Goal: Task Accomplishment & Management: Manage account settings

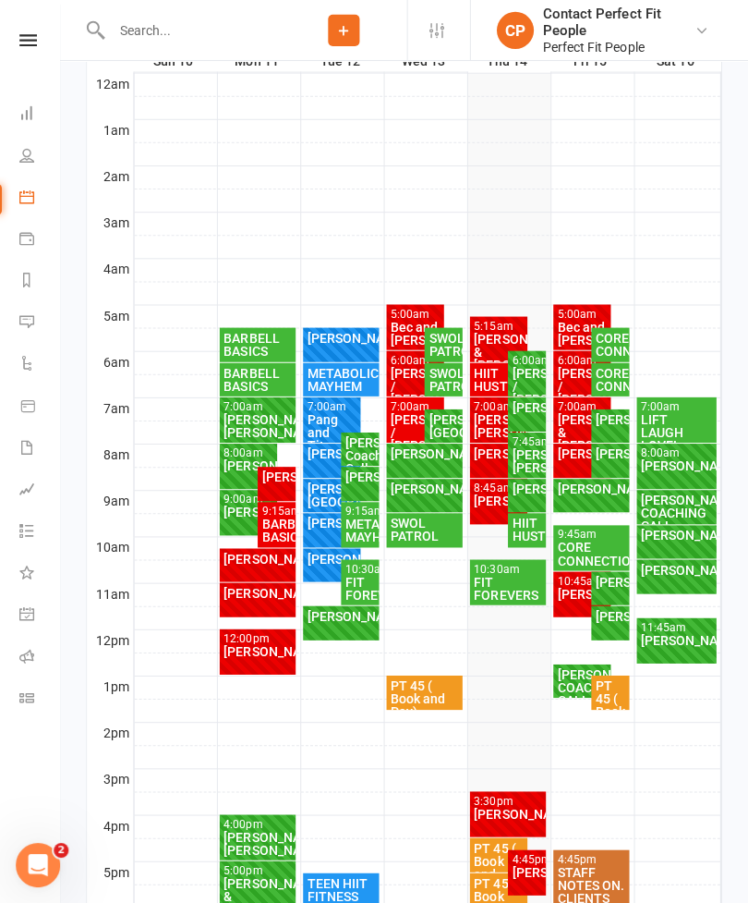
click at [527, 455] on div "[PERSON_NAME]/ [PERSON_NAME]" at bounding box center [528, 460] width 30 height 26
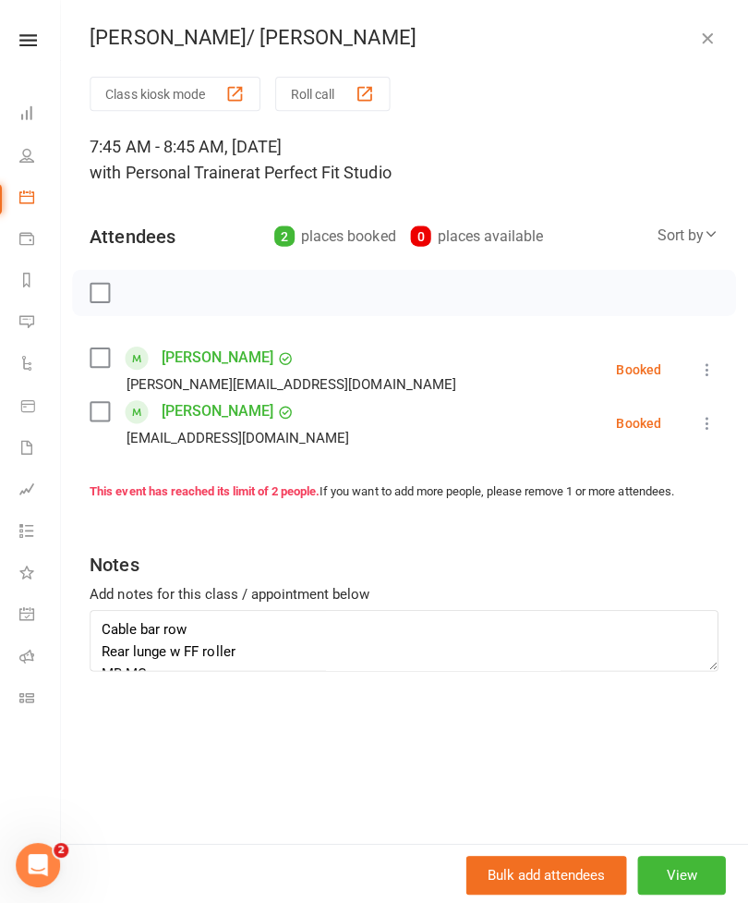
click at [706, 364] on icon at bounding box center [707, 368] width 18 height 18
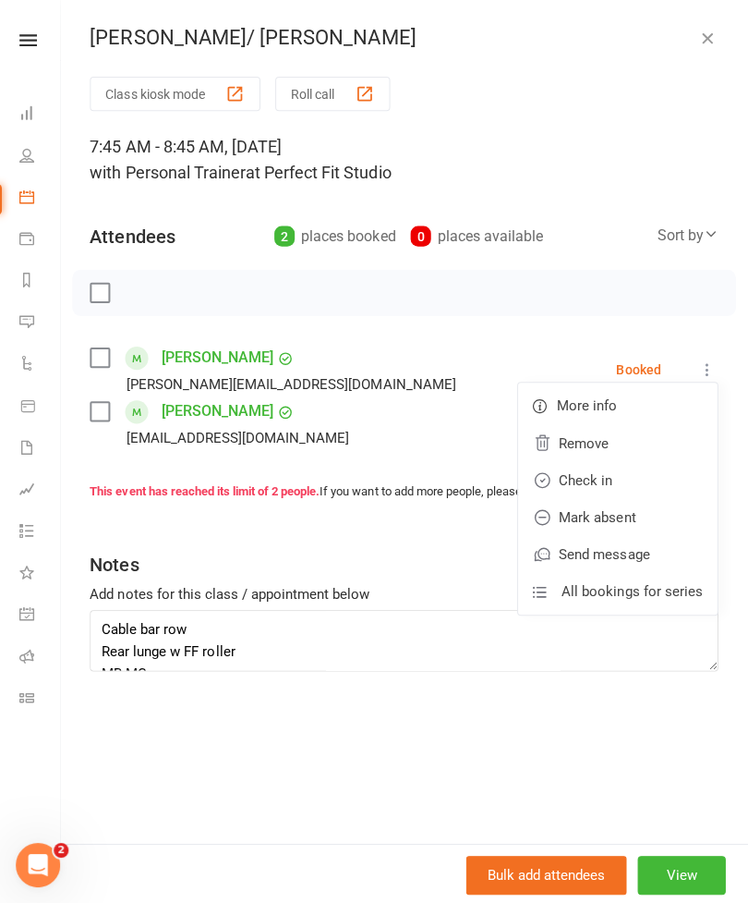
click at [573, 477] on link "Check in" at bounding box center [618, 478] width 199 height 37
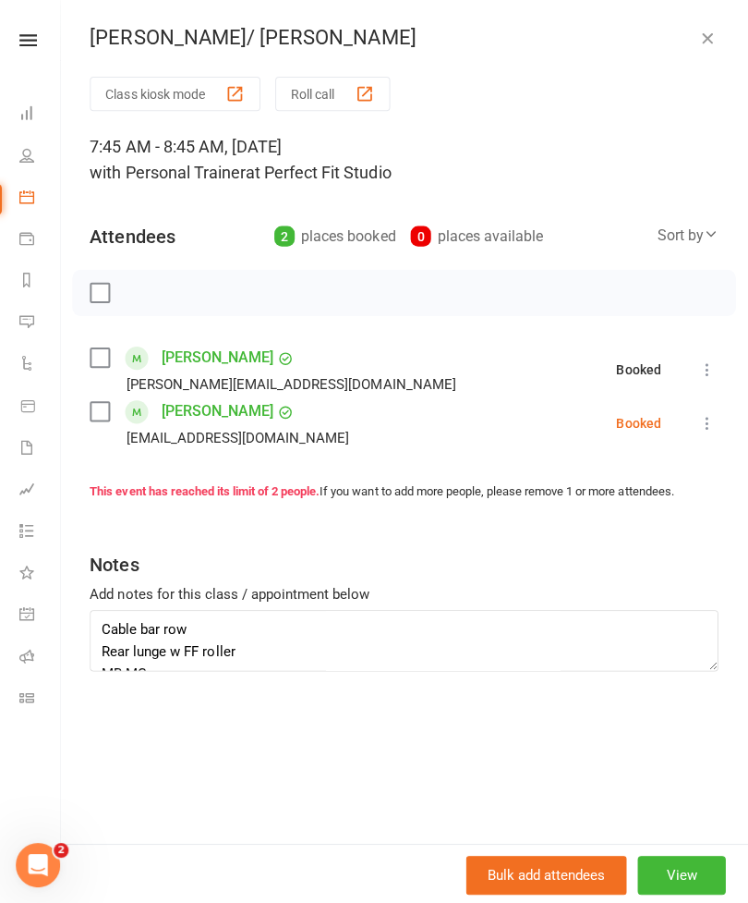
click at [709, 424] on icon at bounding box center [707, 422] width 18 height 18
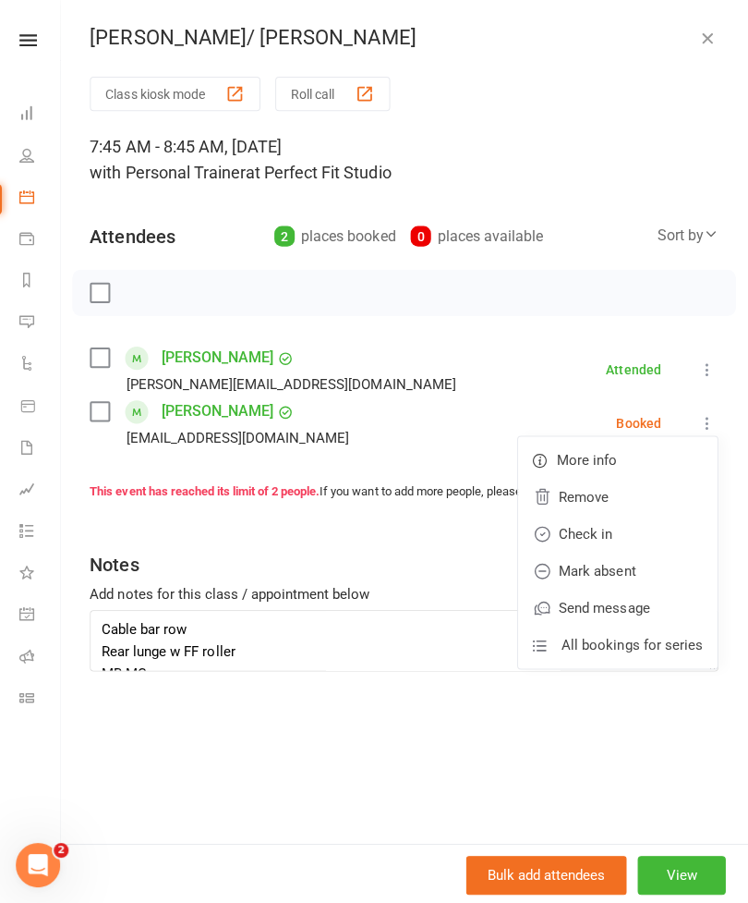
click at [580, 567] on link "Mark absent" at bounding box center [618, 569] width 199 height 37
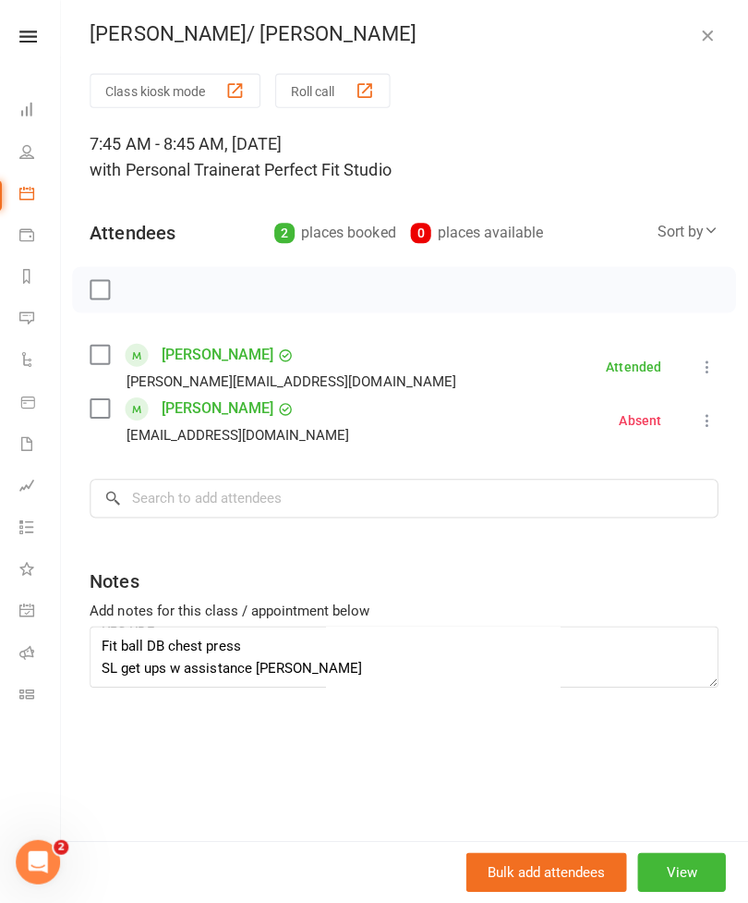
scroll to position [107, 0]
click at [283, 665] on textarea "Cable bar row Rear lunge w FF roller MB MC KBs RDL Fit ball DB chest press SL g…" at bounding box center [405, 657] width 626 height 61
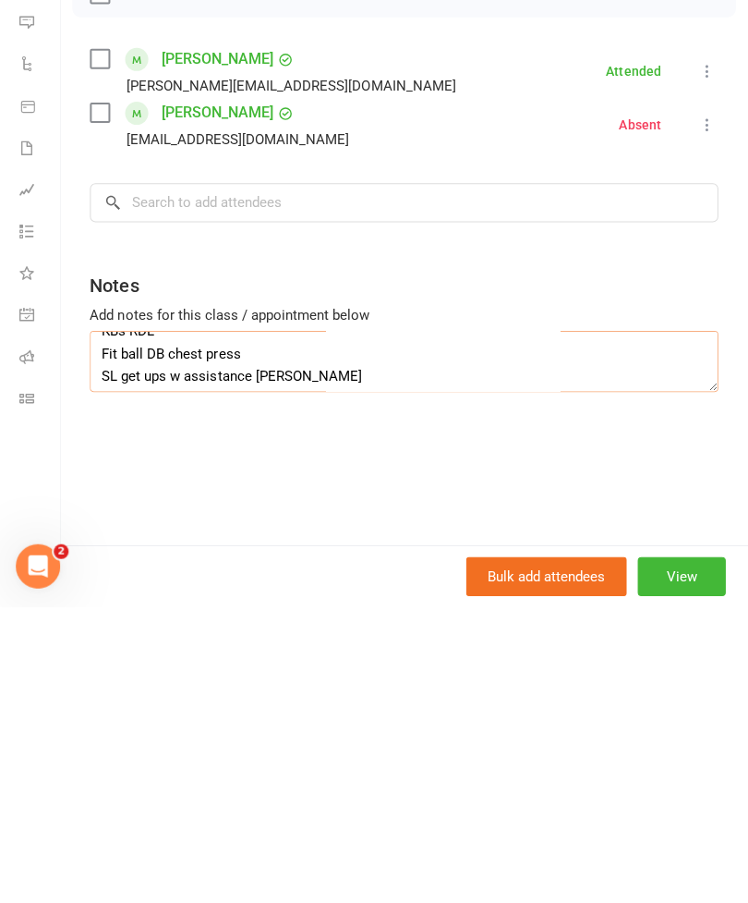
click at [282, 627] on textarea "Cable bar row Rear lunge w FF roller MB MC KBs RDL Fit ball DB chest press SL g…" at bounding box center [405, 657] width 626 height 61
click at [285, 627] on textarea "Cable bar row Rear lunge w FF roller MB MC KBs RDL Fit ball DB chest press SL g…" at bounding box center [405, 657] width 626 height 61
click at [282, 627] on textarea "Cable bar row Rear lunge w FF roller MB MC KBs RDL Fit ball DB chest press SL g…" at bounding box center [405, 657] width 626 height 61
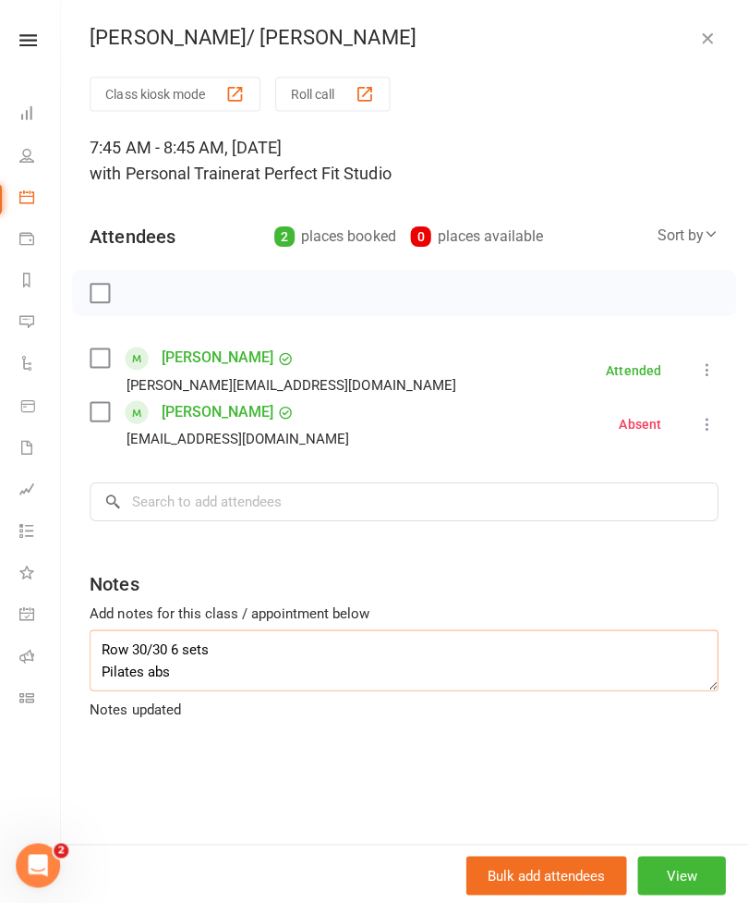
scroll to position [0, 0]
type textarea "Row 30/30 6 sets Pilates abs Home band workouts Wall sit band pumps Hip raise w…"
click at [702, 42] on icon "button" at bounding box center [707, 38] width 18 height 18
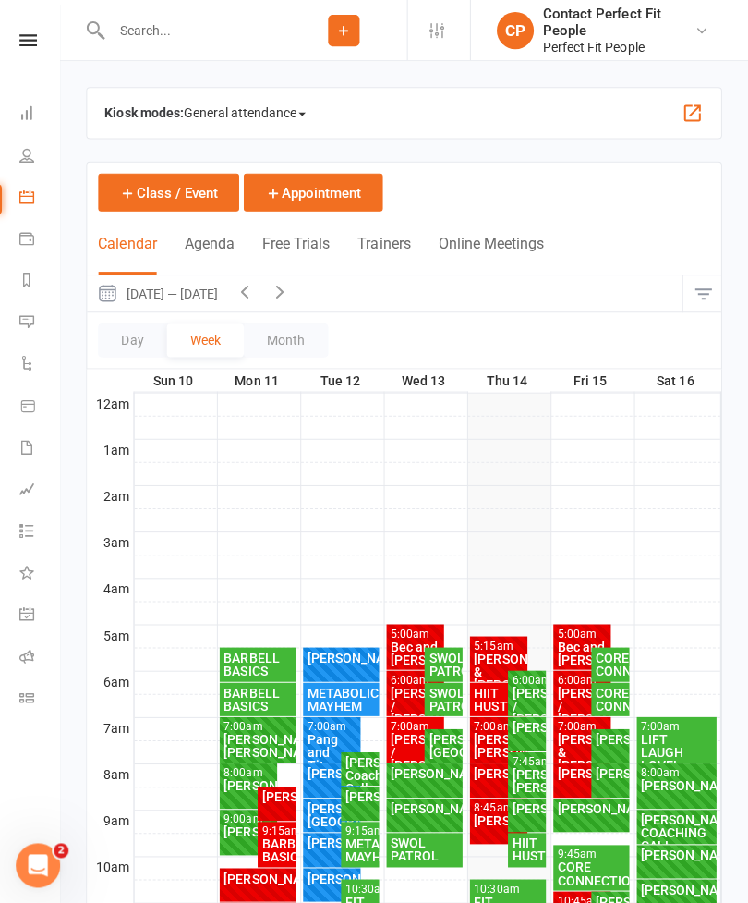
click at [292, 294] on icon "button" at bounding box center [282, 290] width 20 height 20
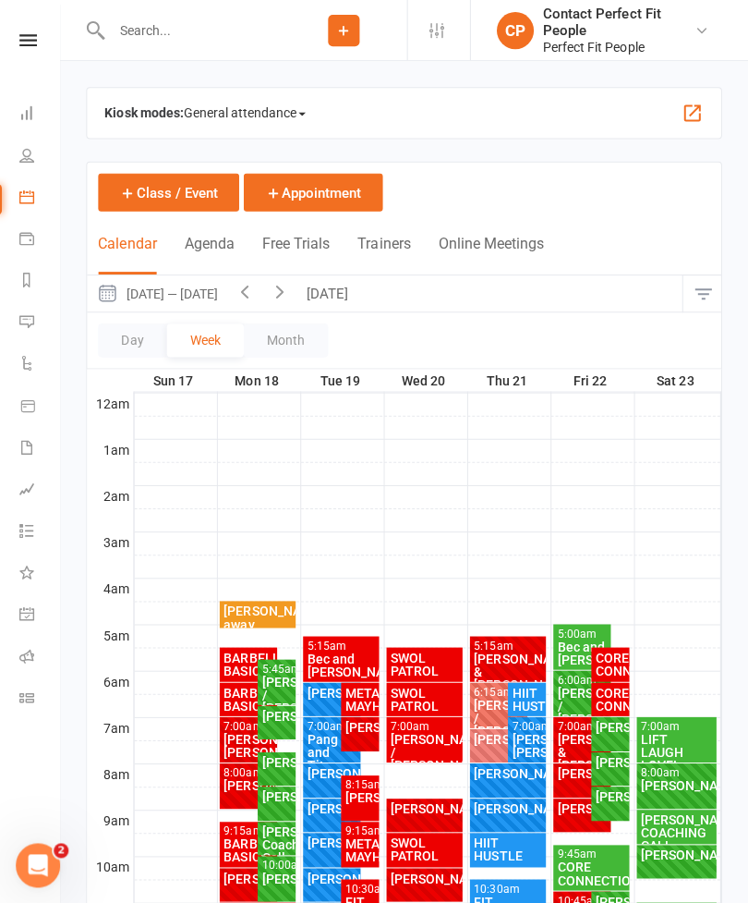
click at [289, 300] on icon "button" at bounding box center [282, 290] width 20 height 20
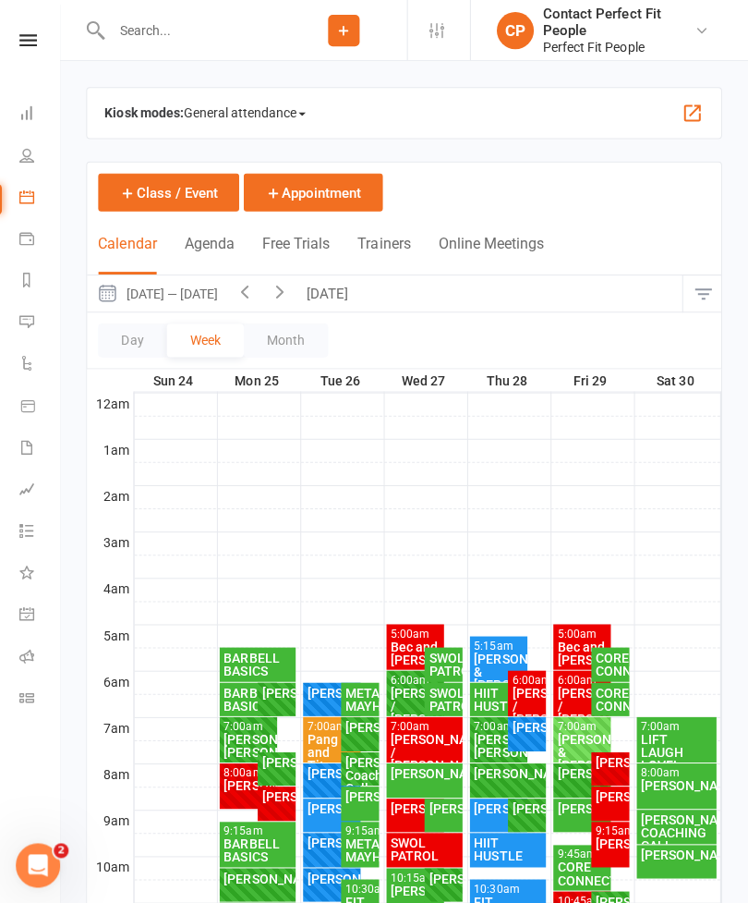
click at [291, 295] on icon "button" at bounding box center [282, 290] width 20 height 20
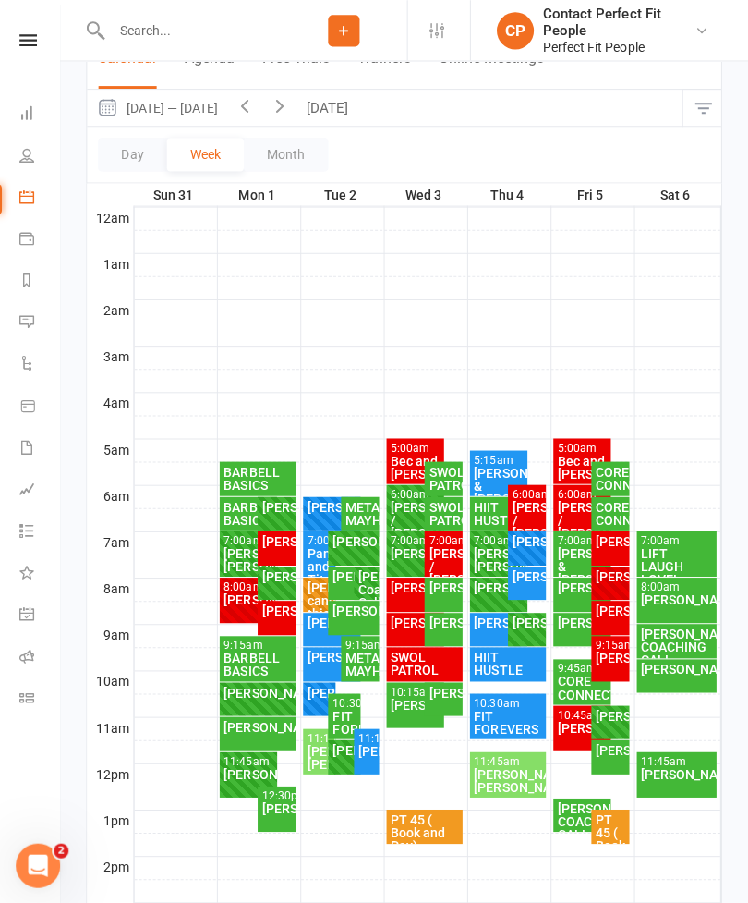
scroll to position [195, 0]
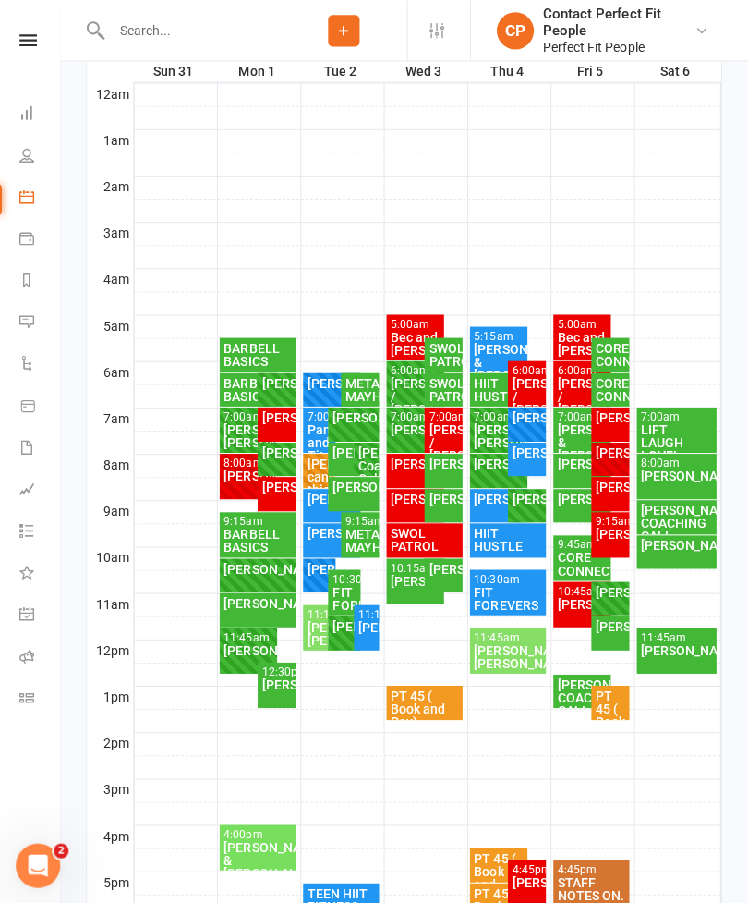
click at [313, 618] on div "[PERSON_NAME]/ [PERSON_NAME]" at bounding box center [321, 631] width 25 height 26
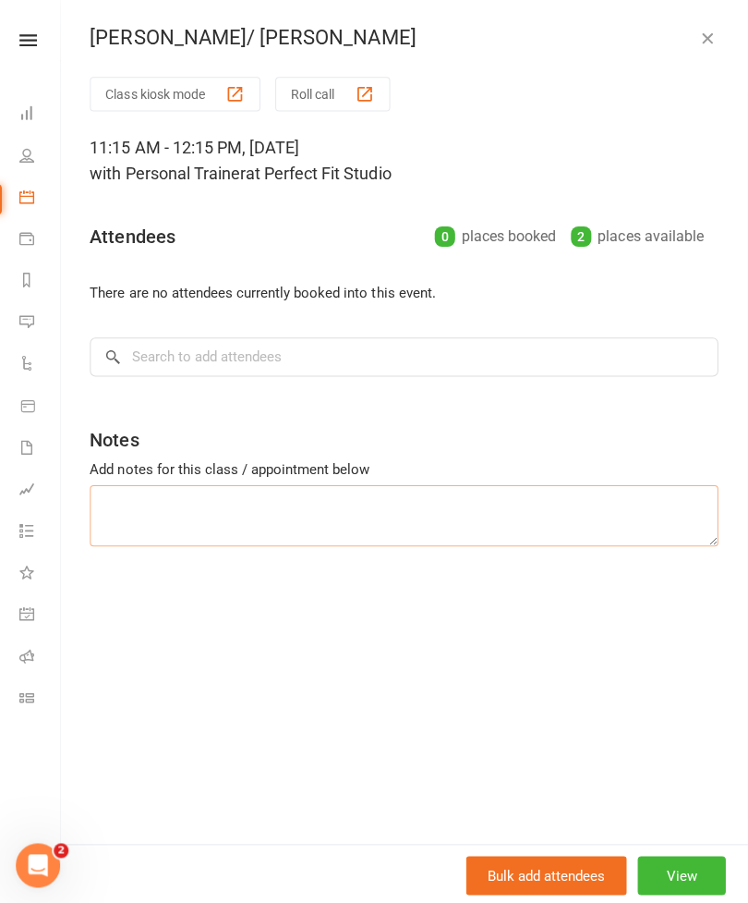
click at [149, 503] on textarea at bounding box center [405, 513] width 626 height 61
click at [106, 494] on textarea at bounding box center [405, 513] width 626 height 61
paste textarea "Cable bar row Rear lunge w FF roller MB MC KBs RDL Fit ball DB chest press SL g…"
type textarea "Cable bar row Rear lunge w FF roller MB MC KBs RDL Fit ball DB chest press SL g…"
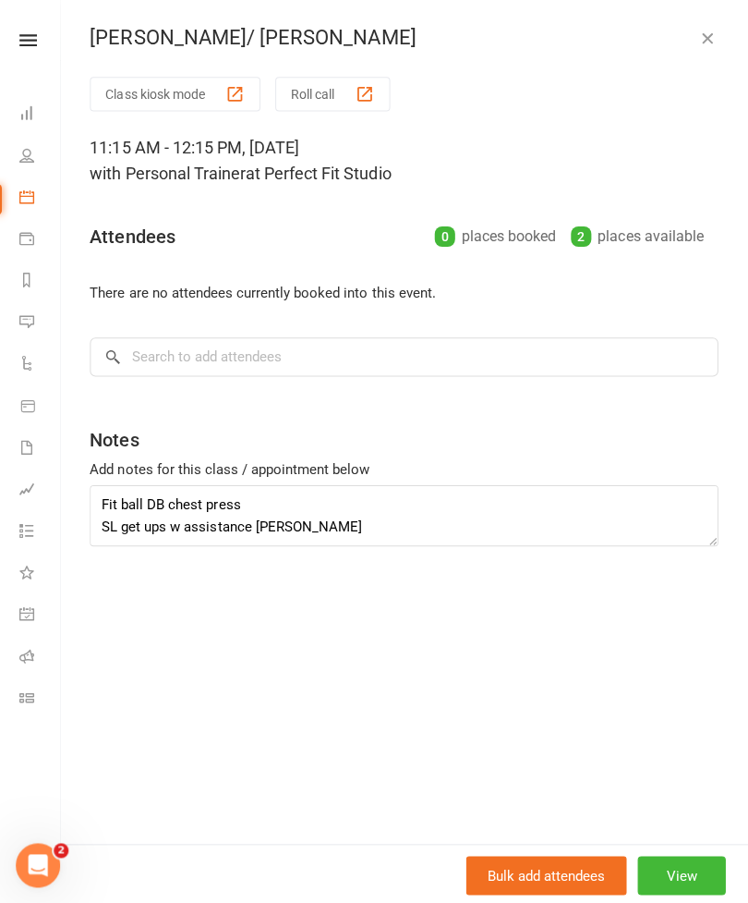
click at [712, 43] on icon "button" at bounding box center [707, 38] width 18 height 18
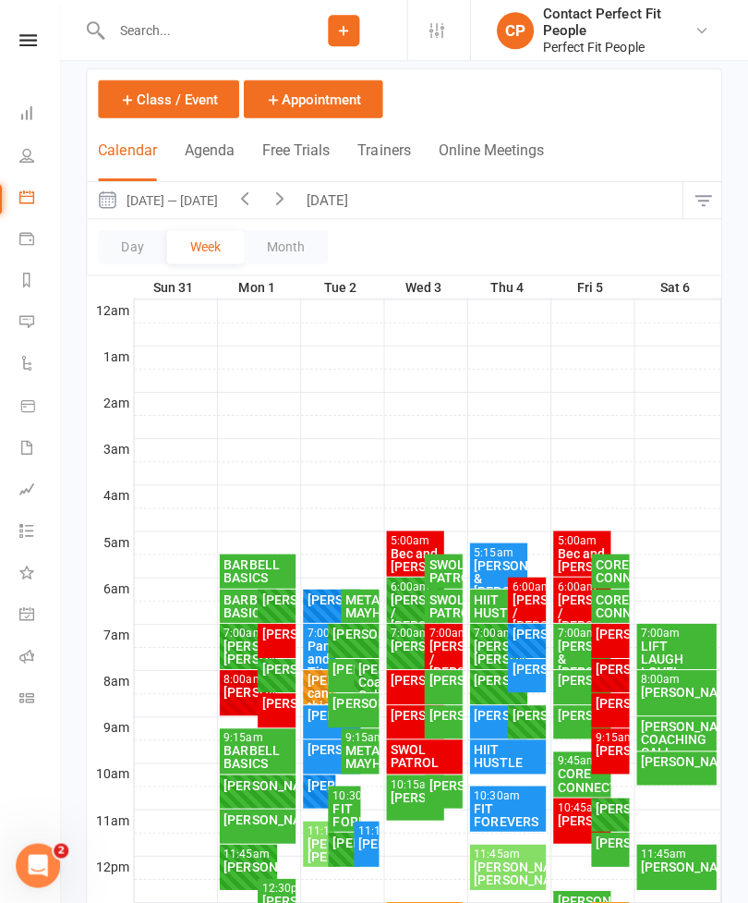
scroll to position [92, 0]
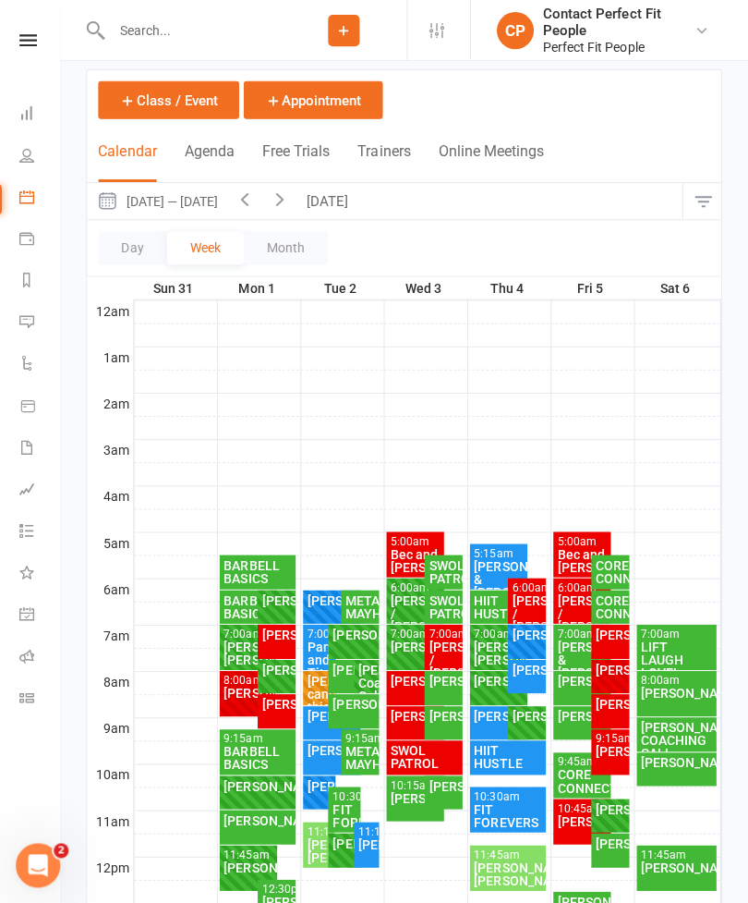
click at [349, 200] on button "[DATE]" at bounding box center [331, 200] width 65 height 36
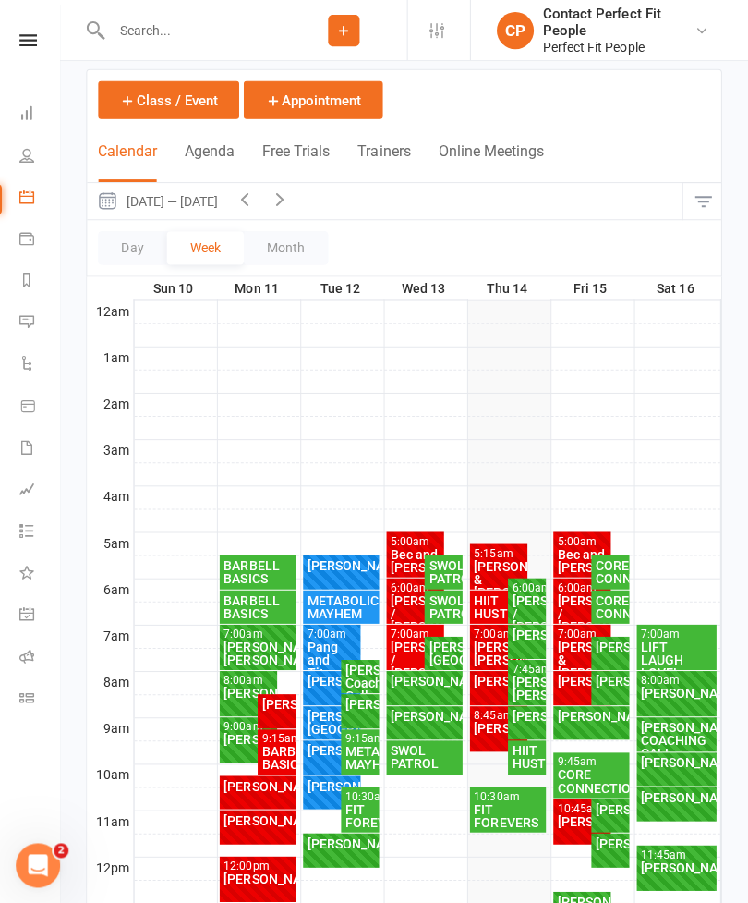
click at [513, 686] on div "[PERSON_NAME]/ [PERSON_NAME]" at bounding box center [528, 686] width 30 height 26
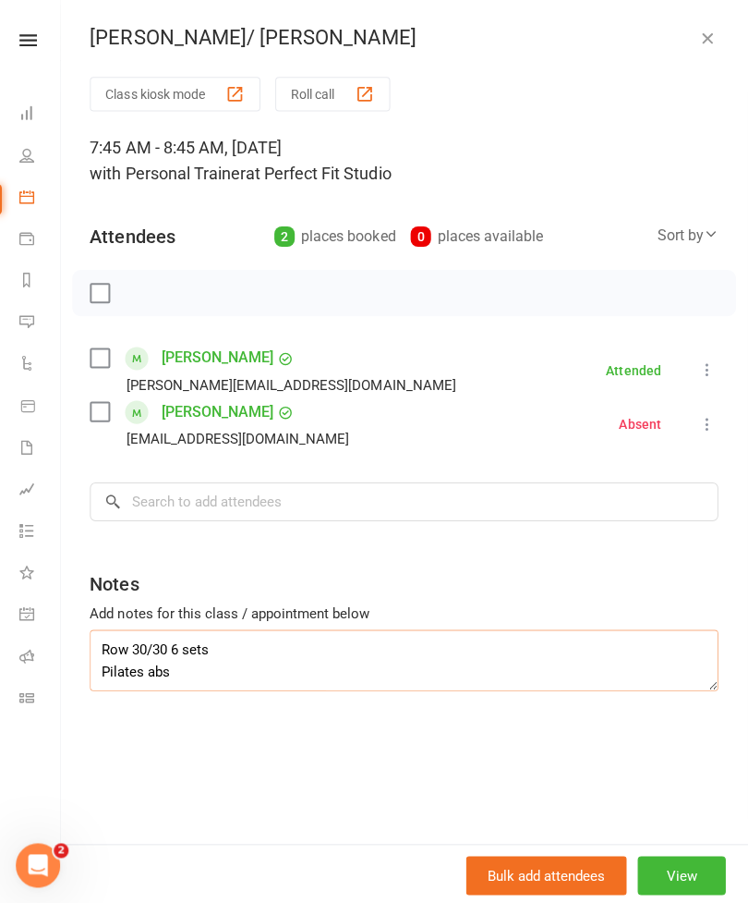
click at [100, 648] on textarea "Row 30/30 6 sets Pilates abs Home band workouts Wall sit band pumps Hip raise w…" at bounding box center [405, 657] width 626 height 61
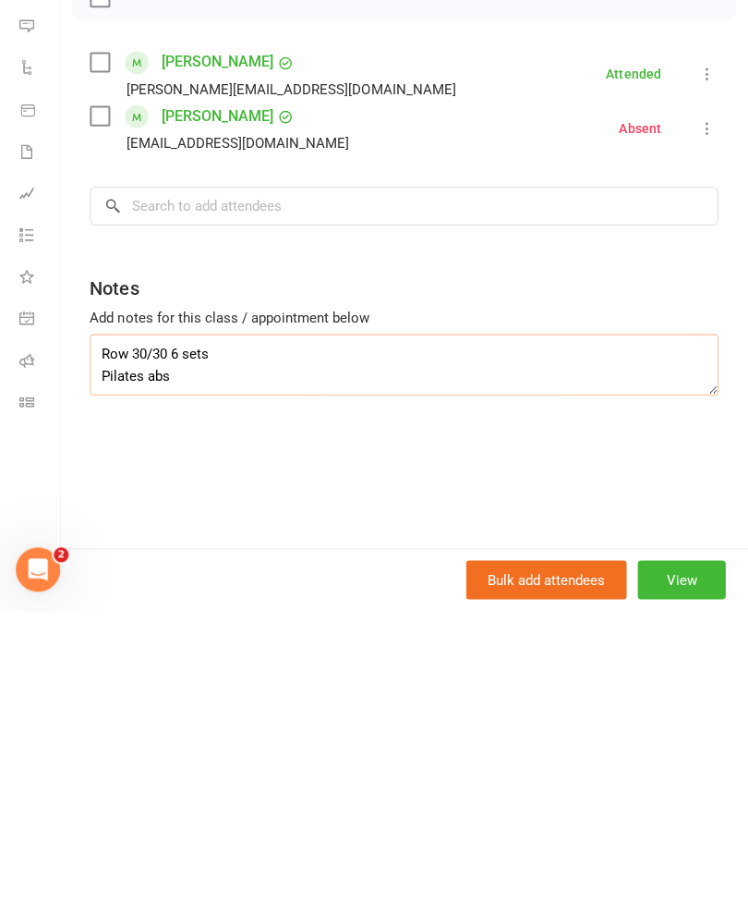
click at [173, 627] on textarea "Row 30/30 6 sets Pilates abs Home band workouts Wall sit band pumps Hip raise w…" at bounding box center [405, 657] width 626 height 61
click at [171, 627] on textarea "Row 30/30 6 sets Pilates abs Home band workouts Wall sit band pumps Hip raise w…" at bounding box center [405, 657] width 626 height 61
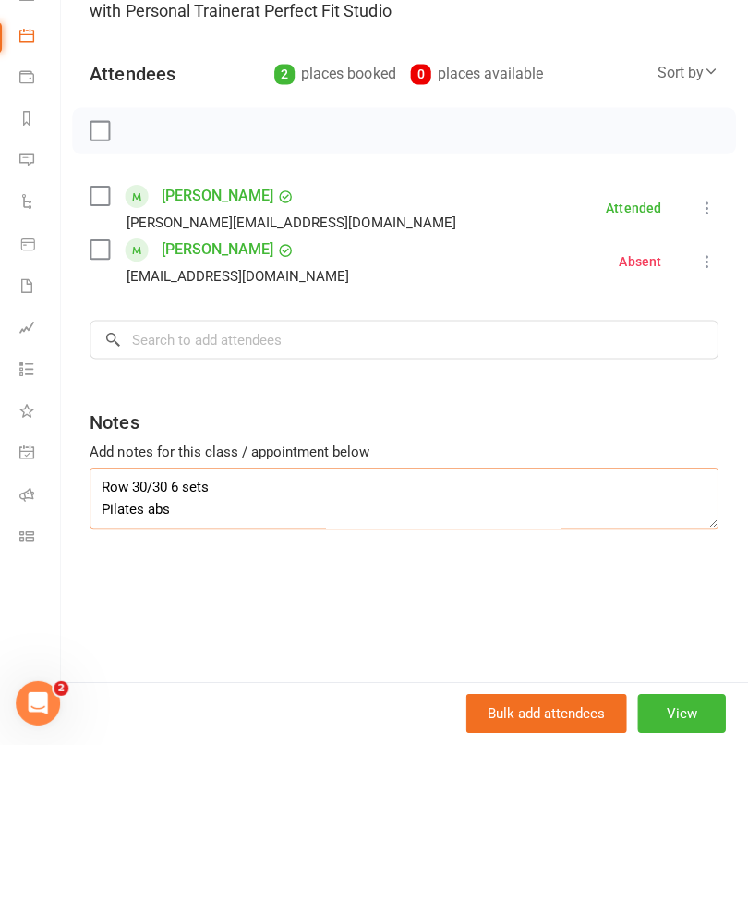
click at [231, 627] on textarea "Row 30/30 6 sets Pilates abs Home band workouts Wall sit band pumps Hip raise w…" at bounding box center [405, 657] width 626 height 61
click at [213, 627] on textarea "Row 30/30 6 sets Pilates abs Home band workouts Wall sit band pumps Hip raise w…" at bounding box center [405, 657] width 626 height 61
click at [176, 627] on textarea "Row 30/30 6 sets Pilates abs Home band workouts Wall sit band pumps Hip raise w…" at bounding box center [405, 657] width 626 height 61
click at [223, 627] on textarea "Row 30/30 6 sets Pilates abs Home band workouts Wall sit band pumps Hip raise w…" at bounding box center [405, 657] width 626 height 61
click at [212, 627] on textarea "Row 30/30 6 sets Pilates abs Home band workouts Wall sit band pumps Hip raise w…" at bounding box center [405, 657] width 626 height 61
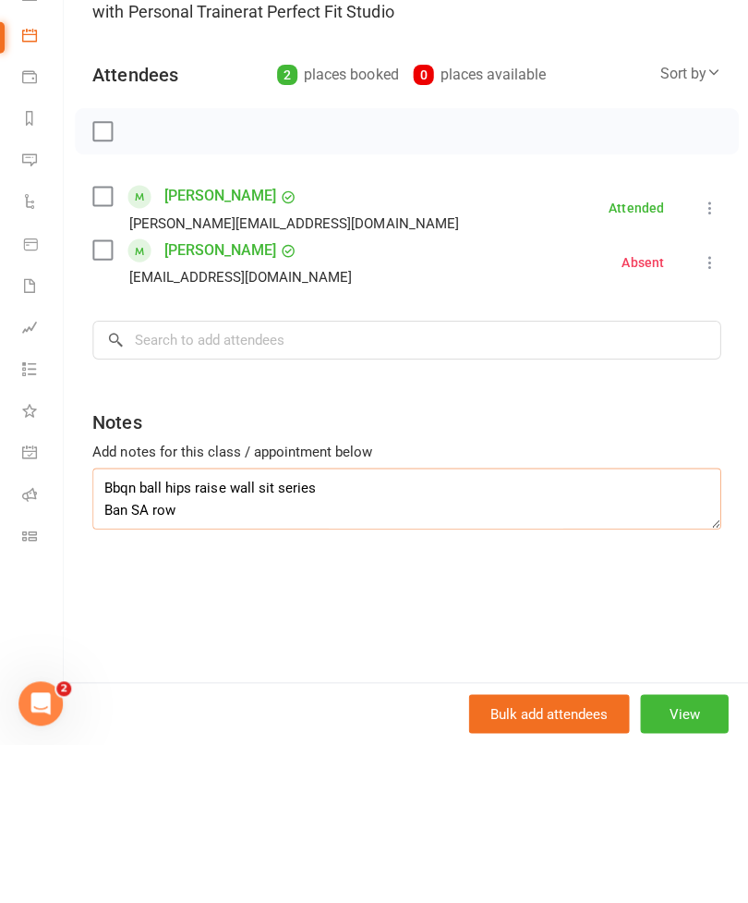
scroll to position [12, 0]
click at [123, 627] on textarea "Bbqn ball hips raise wall sit series Ban SA row Band high pulls Pilates abs Hom…" at bounding box center [405, 657] width 626 height 61
click at [201, 627] on textarea "Band and ball hips raise wall sit series Ban SA row Band high pulls Pilates abs…" at bounding box center [405, 657] width 626 height 61
click at [228, 627] on textarea "Band and ball hips raise wall sit series Ban SA row Band high pulls Pilates abs…" at bounding box center [405, 657] width 626 height 61
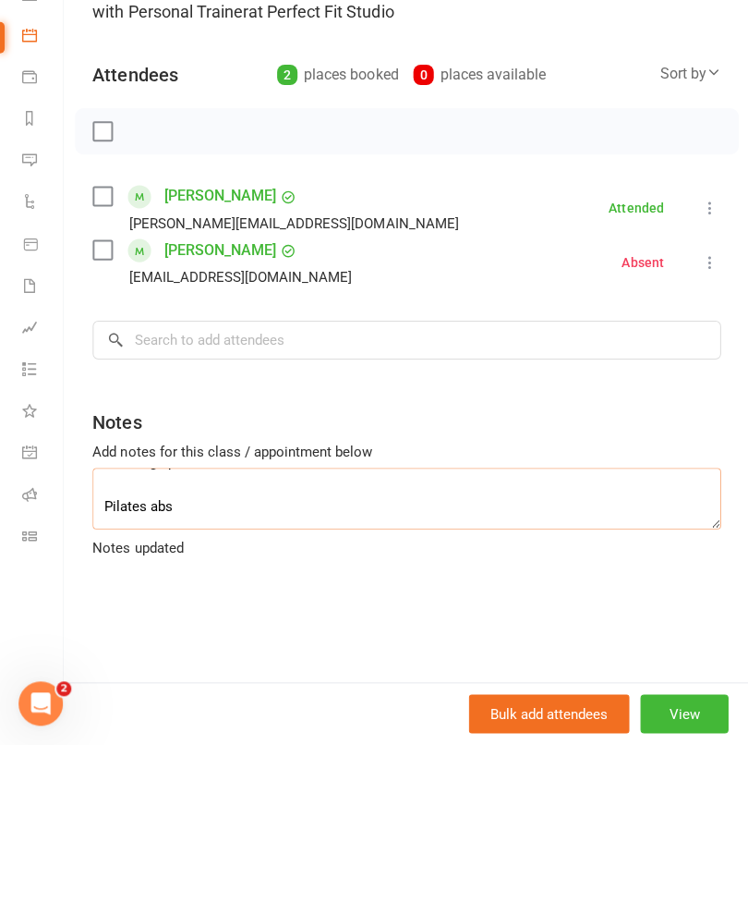
scroll to position [73, 0]
click at [108, 627] on textarea "Band and ball hips raise wall sit series Ban SA row Band high pulls Pilates abs…" at bounding box center [405, 657] width 626 height 61
click at [221, 627] on textarea "Band and ball hips raise wall sit series Ban SA row Band high pulls Pilates abs…" at bounding box center [405, 657] width 626 height 61
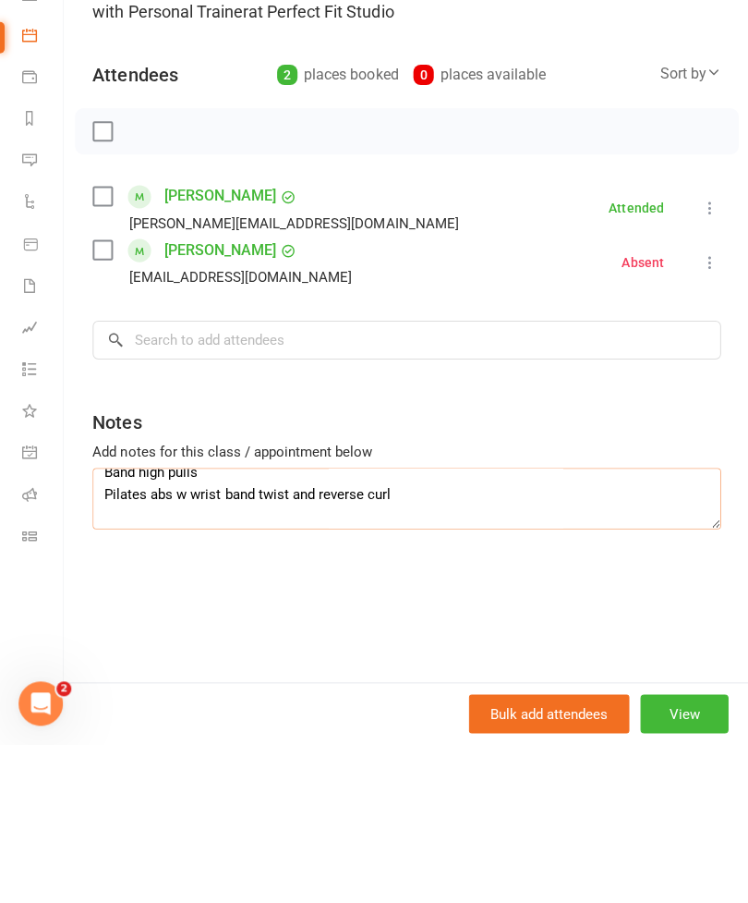
scroll to position [55, 0]
click at [395, 627] on textarea "Band and ball hips raise wall sit series Ban SA row Band high pulls Pilates abs…" at bounding box center [405, 657] width 626 height 61
click at [384, 627] on textarea "Band and ball hips raise wall sit series Ban SA row Band high pulls Pilates abs…" at bounding box center [405, 657] width 626 height 61
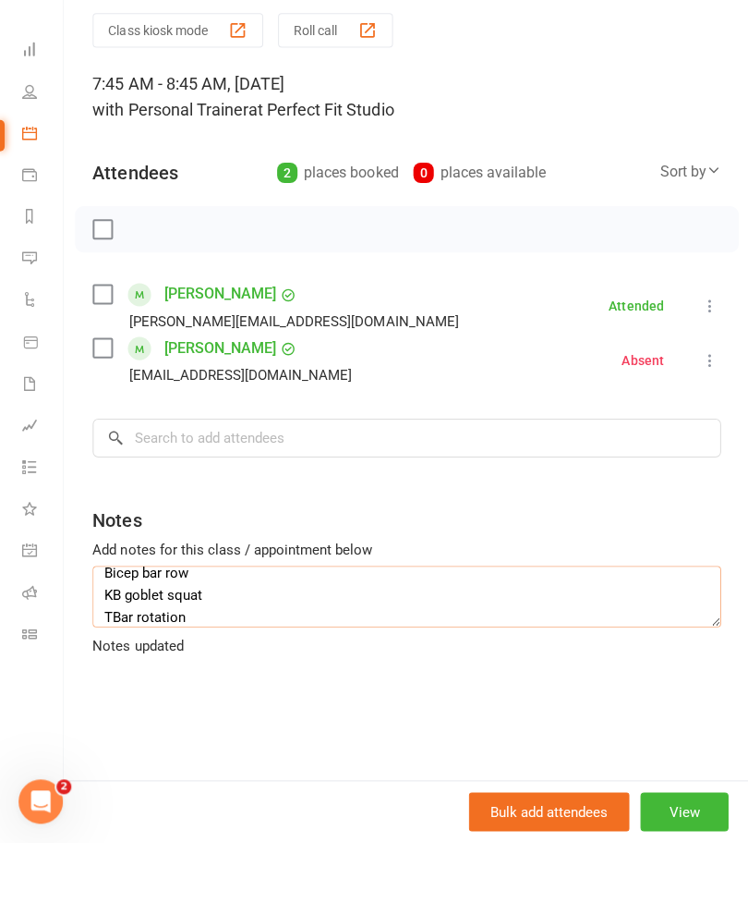
scroll to position [0, 0]
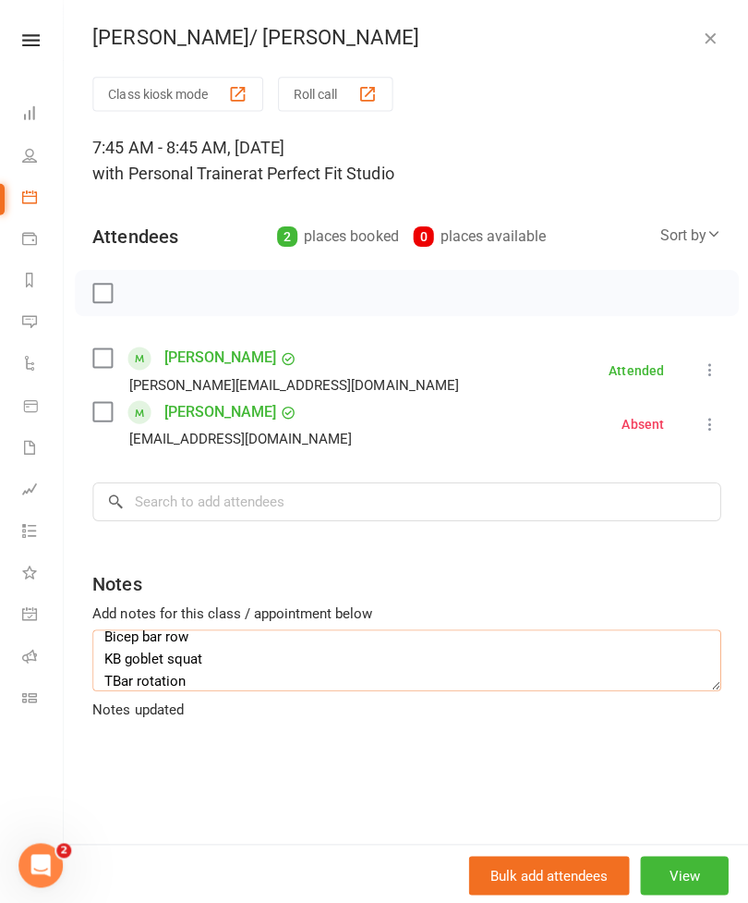
type textarea "Did home workout videos then one set 3 x Bicep bar row KB goblet squat TBar rot…"
click at [707, 40] on icon "button" at bounding box center [707, 38] width 18 height 18
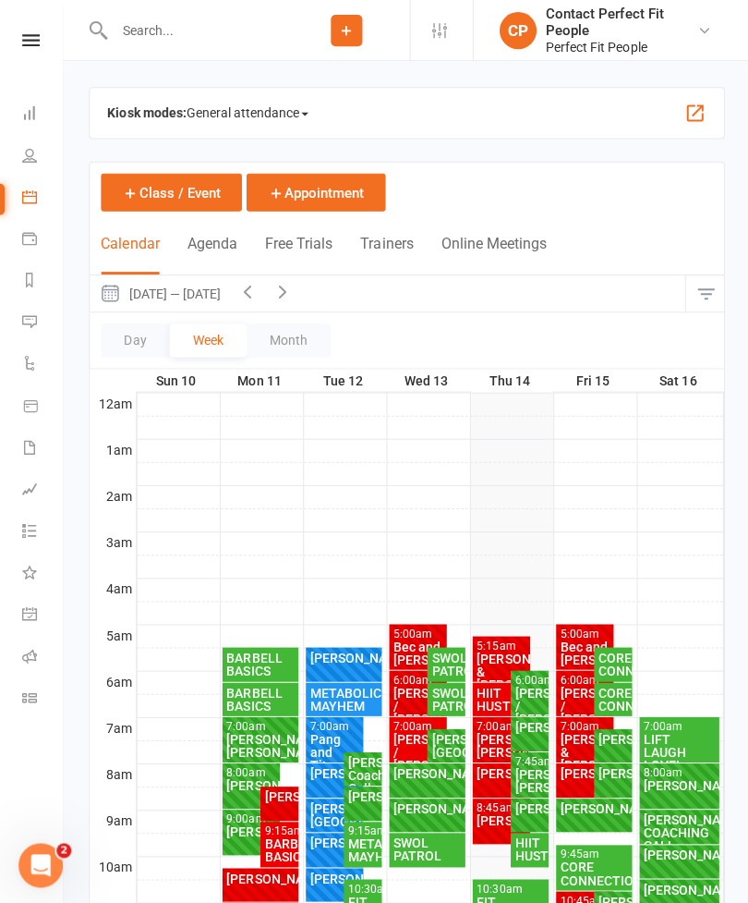
click at [535, 731] on div "[PERSON_NAME]" at bounding box center [528, 724] width 30 height 13
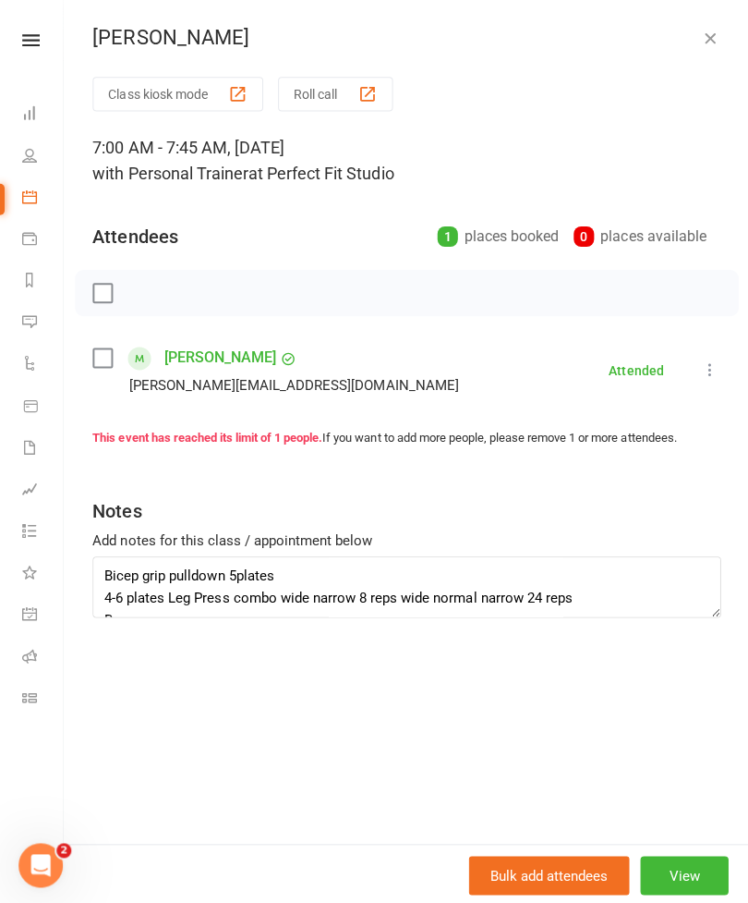
click at [734, 45] on div "[PERSON_NAME]" at bounding box center [405, 38] width 685 height 24
click at [708, 31] on icon "button" at bounding box center [707, 38] width 18 height 18
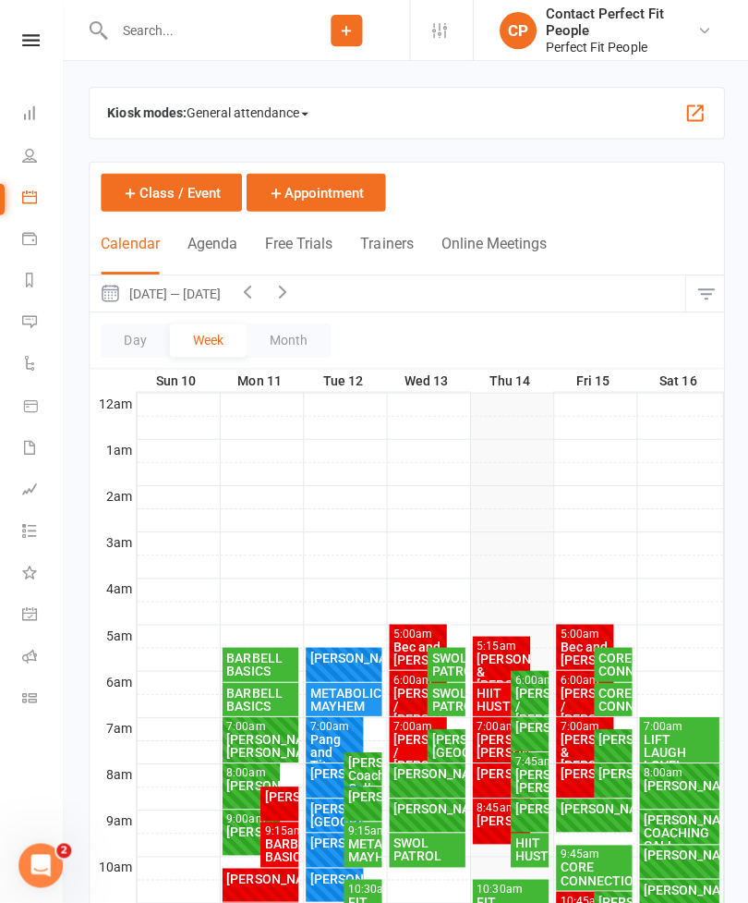
click at [525, 811] on div "[PERSON_NAME]" at bounding box center [528, 805] width 30 height 13
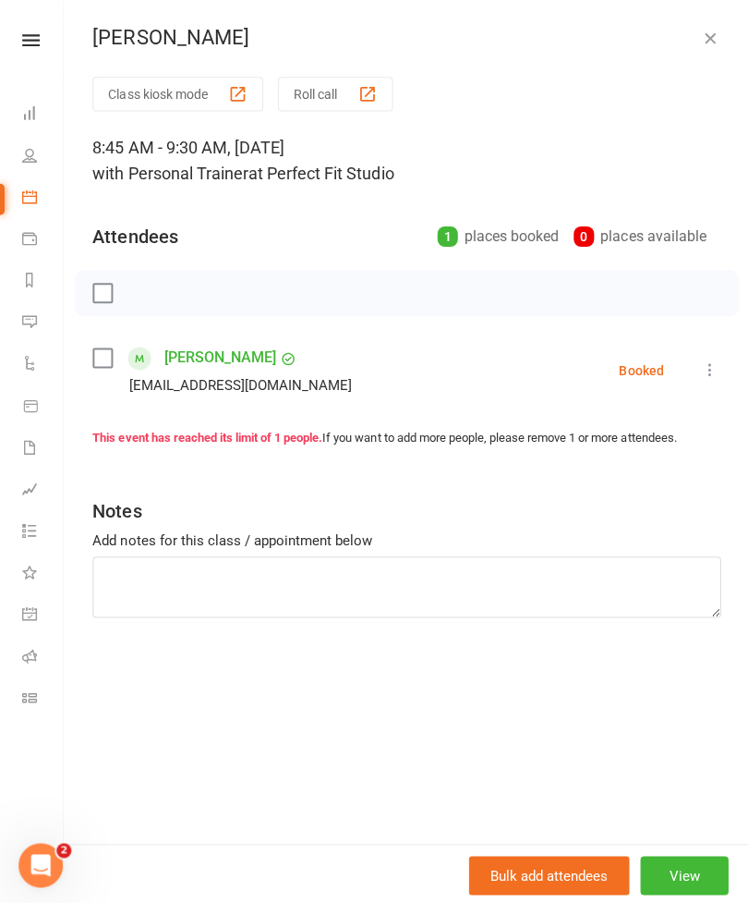
click at [697, 41] on button "button" at bounding box center [708, 38] width 22 height 22
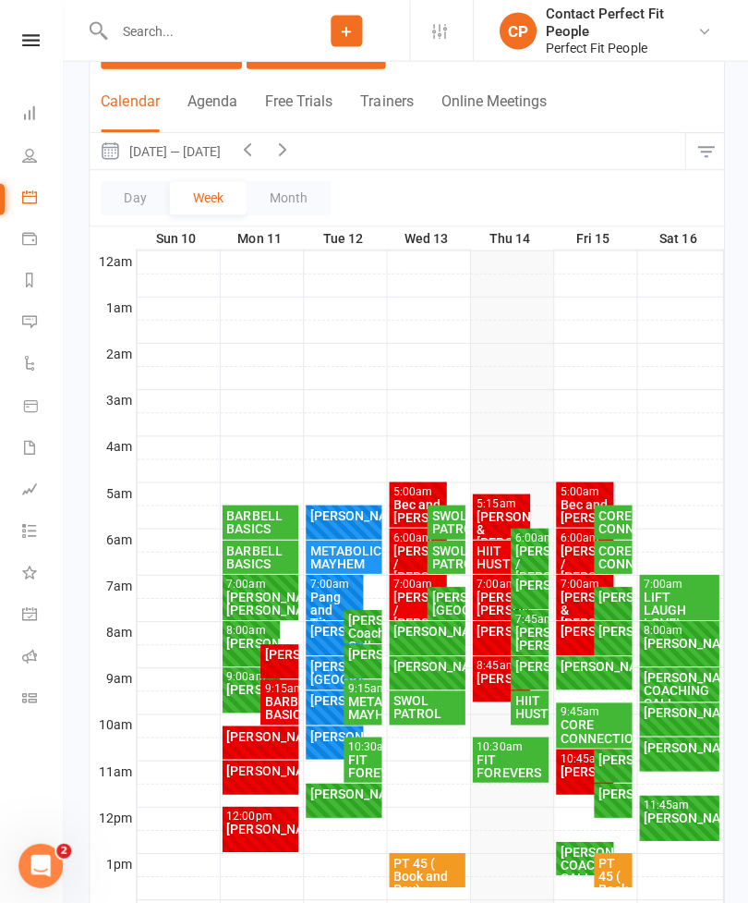
scroll to position [141, 0]
click at [503, 758] on div "FIT FOREVERS" at bounding box center [509, 763] width 69 height 26
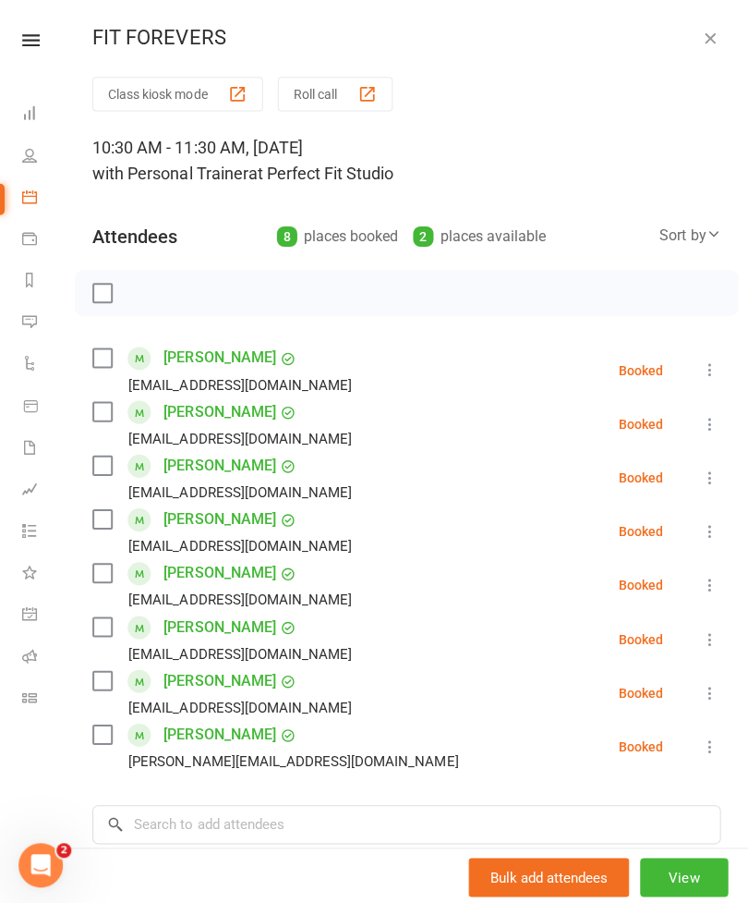
click at [705, 35] on icon "button" at bounding box center [707, 38] width 18 height 18
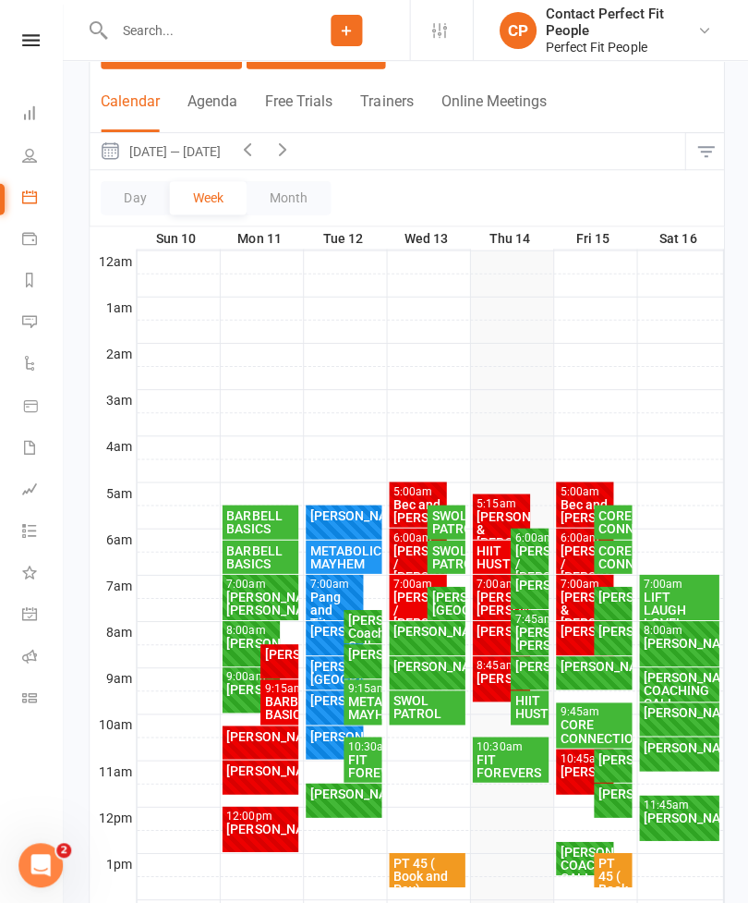
click at [531, 699] on div "HIIT HUSTLE" at bounding box center [528, 705] width 30 height 26
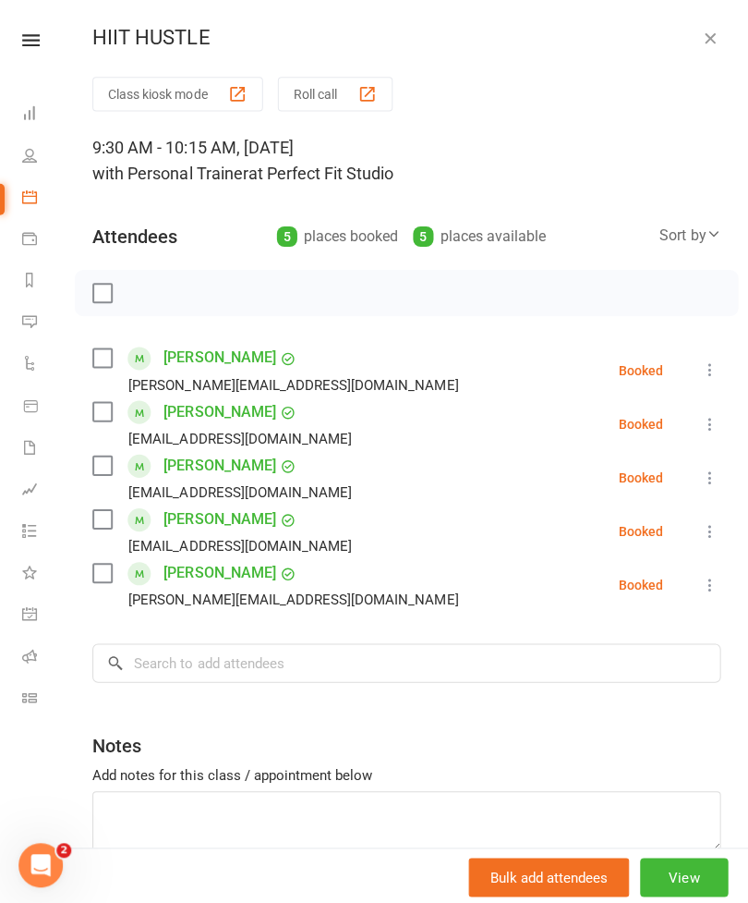
click at [711, 40] on icon "button" at bounding box center [707, 38] width 18 height 18
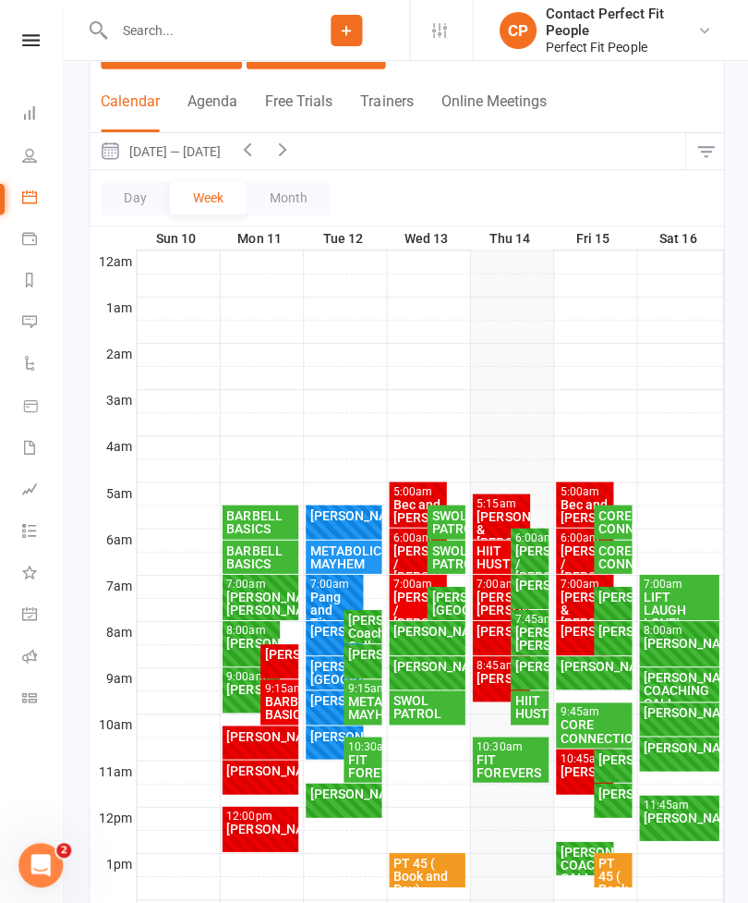
click at [529, 704] on div "HIIT HUSTLE" at bounding box center [528, 705] width 30 height 26
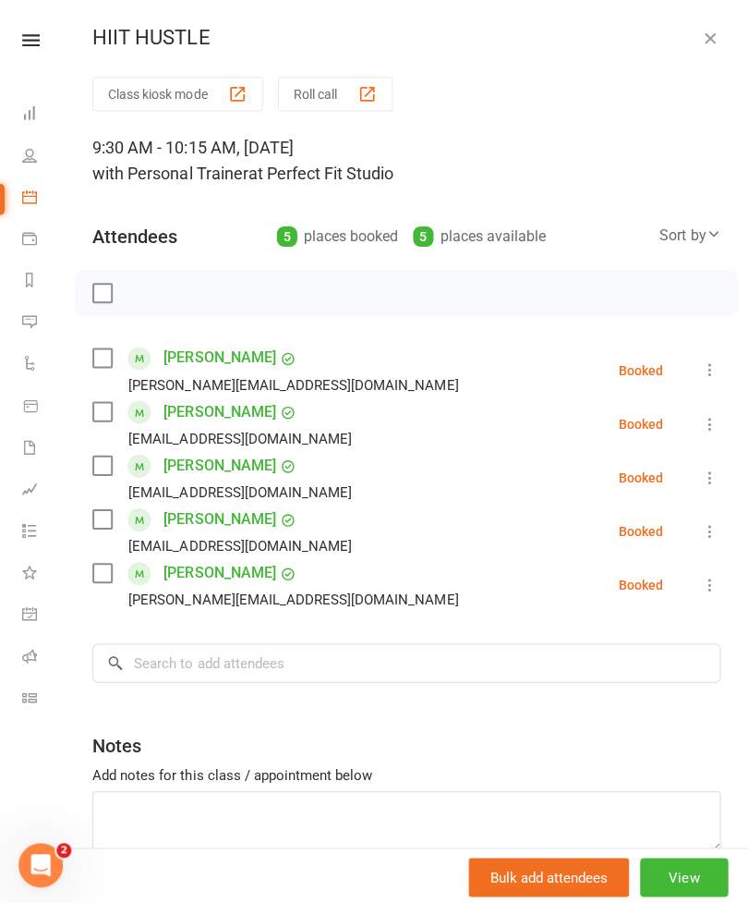
click at [705, 46] on icon "button" at bounding box center [707, 38] width 18 height 18
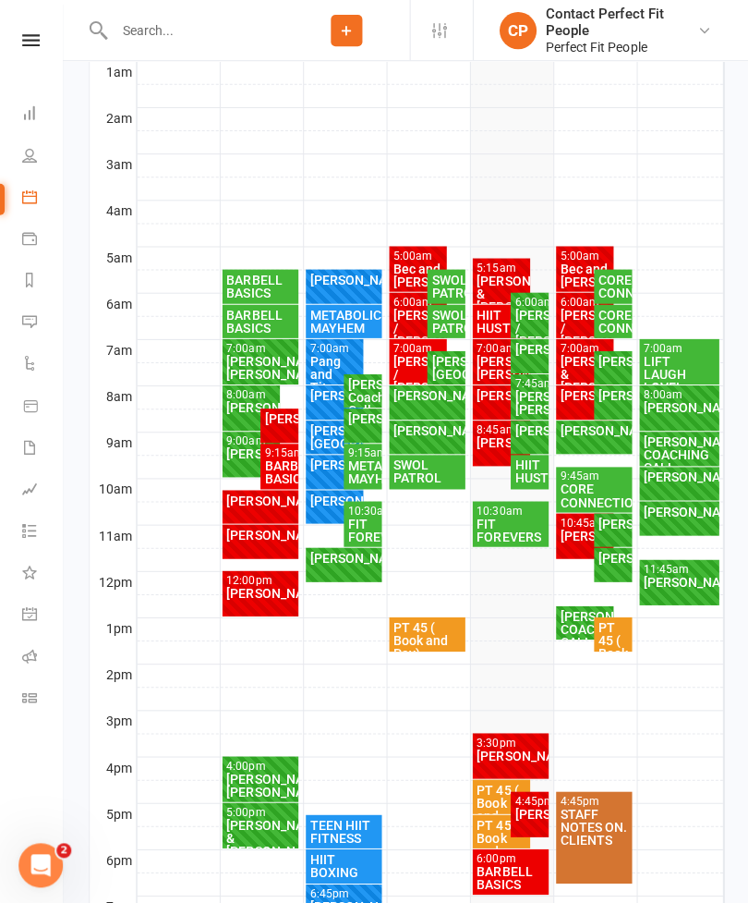
scroll to position [380, 0]
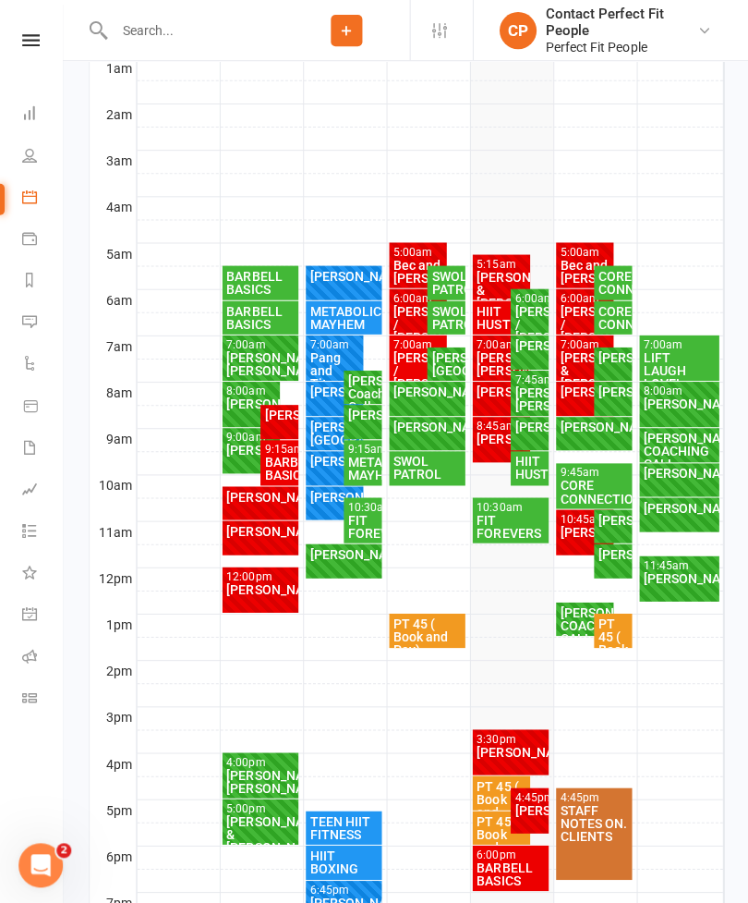
click at [594, 560] on div "[PERSON_NAME] FULL" at bounding box center [611, 559] width 38 height 34
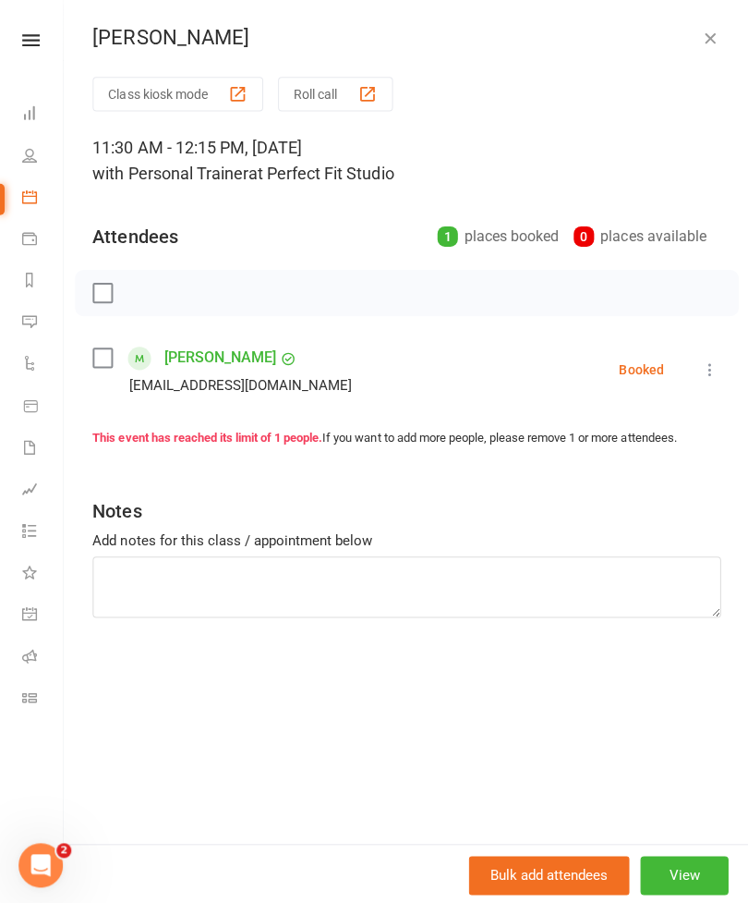
click at [692, 38] on div "[PERSON_NAME]" at bounding box center [405, 38] width 685 height 24
click at [709, 32] on icon "button" at bounding box center [707, 38] width 18 height 18
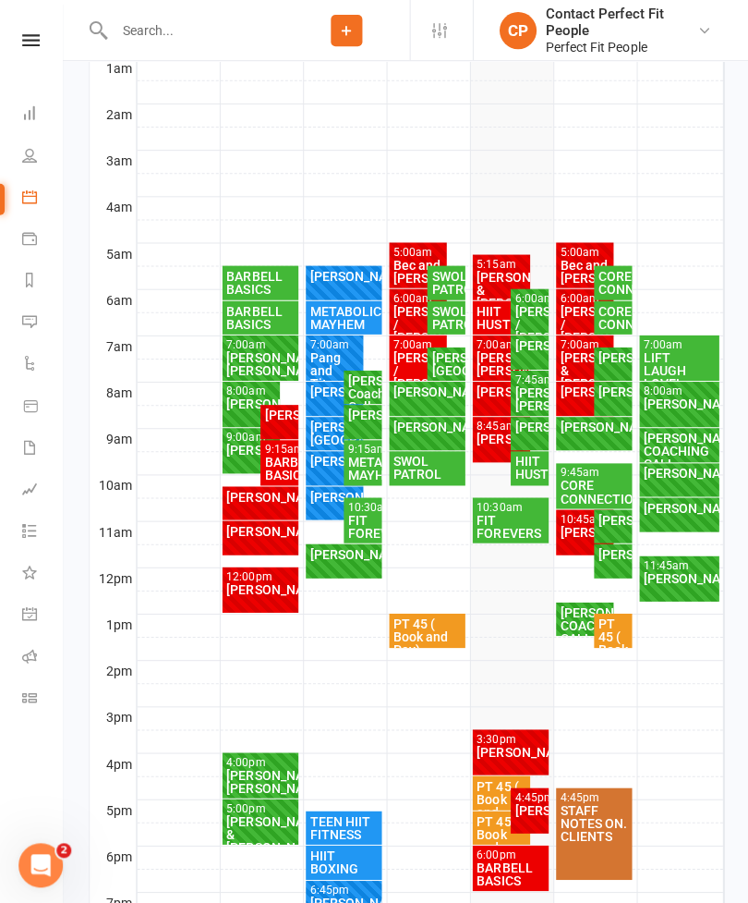
click at [520, 464] on div "HIIT HUSTLE" at bounding box center [528, 467] width 30 height 26
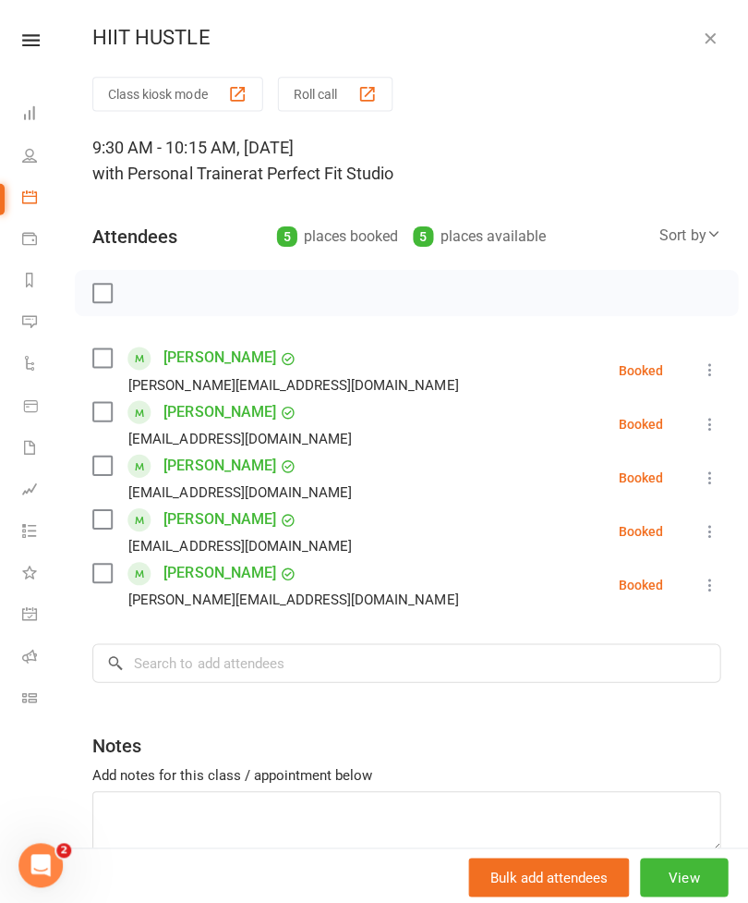
click at [709, 35] on icon "button" at bounding box center [707, 38] width 18 height 18
